Goal: Check status: Check status

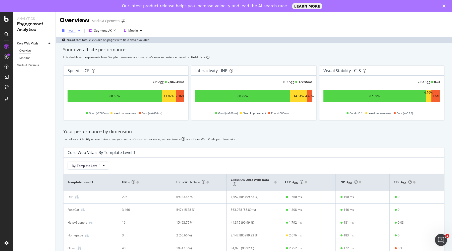
click at [76, 29] on div "2025 Jan. 9th" at bounding box center [71, 31] width 10 height 4
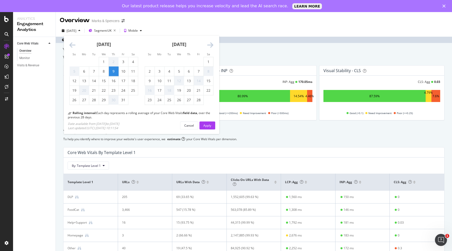
click at [212, 46] on icon "Move forward to switch to the next month." at bounding box center [210, 45] width 6 height 7
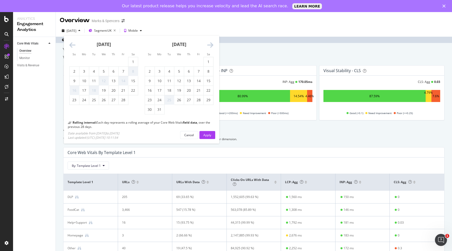
click at [212, 46] on icon "Move forward to switch to the next month." at bounding box center [210, 45] width 6 height 7
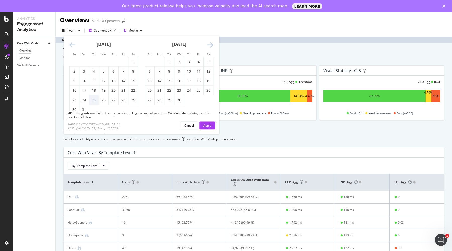
click at [212, 46] on icon "Move forward to switch to the next month." at bounding box center [210, 45] width 6 height 7
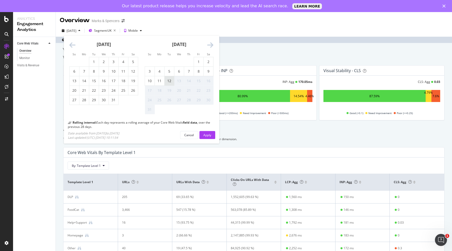
click at [170, 81] on div "12" at bounding box center [169, 80] width 10 height 5
click at [210, 135] on div "Apply" at bounding box center [207, 134] width 8 height 4
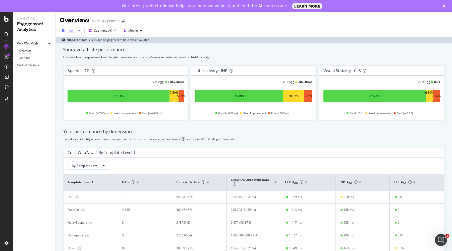
click at [81, 33] on div "[DATE]" at bounding box center [71, 31] width 23 height 8
click at [76, 29] on div "[DATE]" at bounding box center [71, 31] width 10 height 4
